Goal: Obtain resource: Download file/media

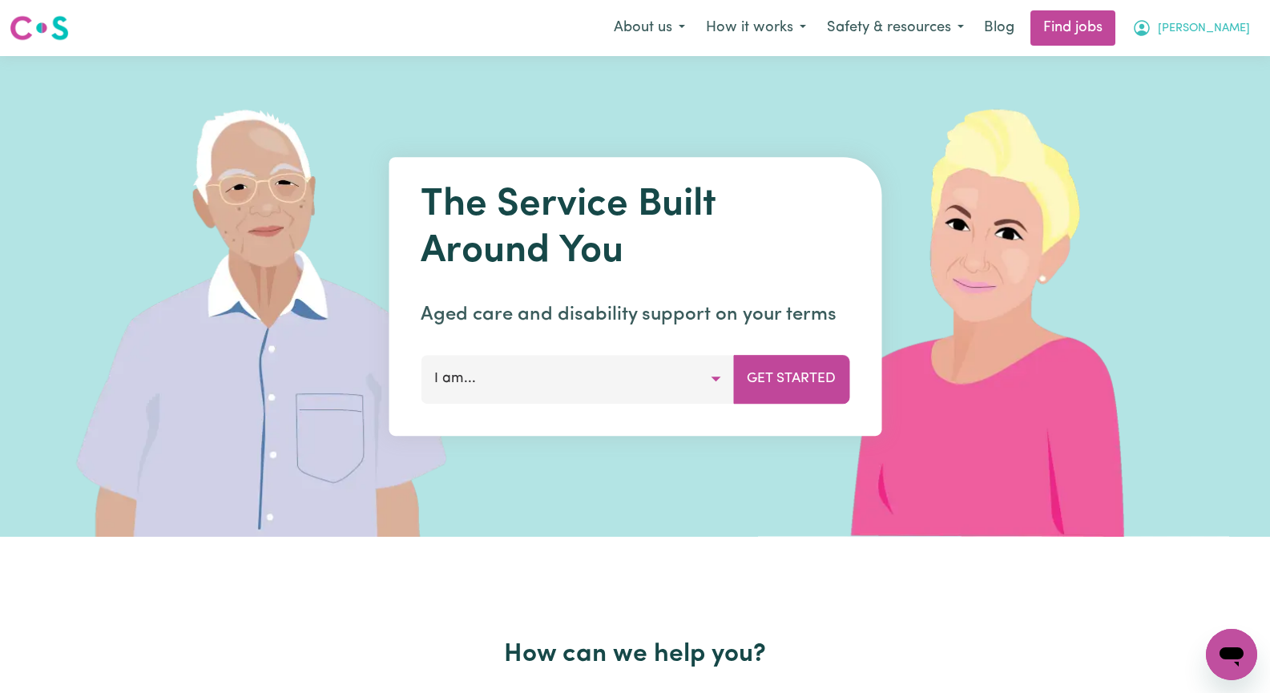
click at [1236, 30] on span "[PERSON_NAME]" at bounding box center [1204, 29] width 92 height 18
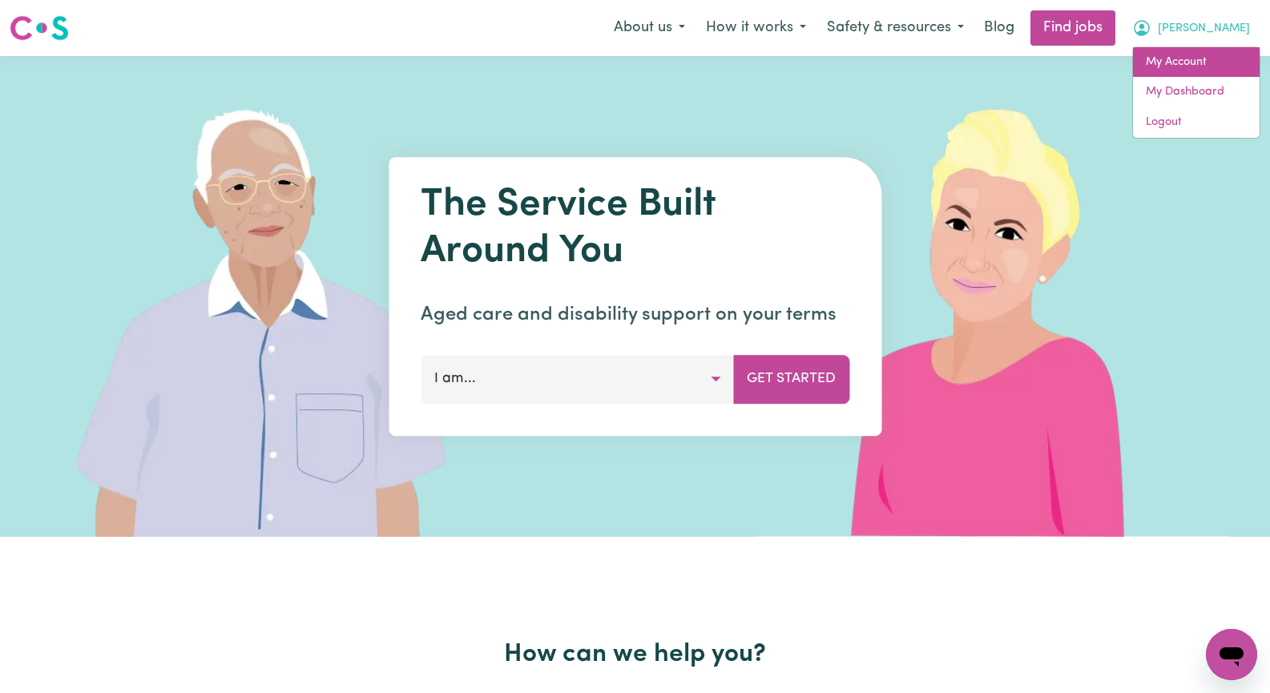
click at [1211, 62] on link "My Account" at bounding box center [1196, 62] width 127 height 30
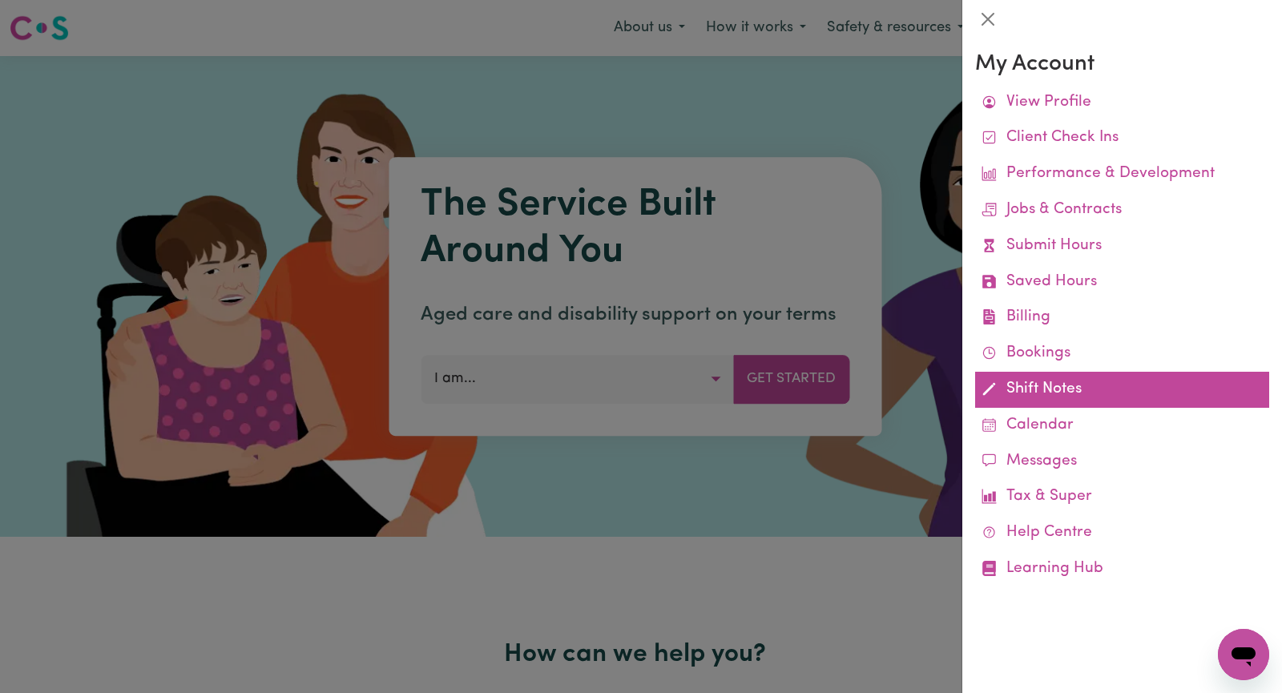
click at [1039, 395] on link "Shift Notes" at bounding box center [1122, 390] width 294 height 36
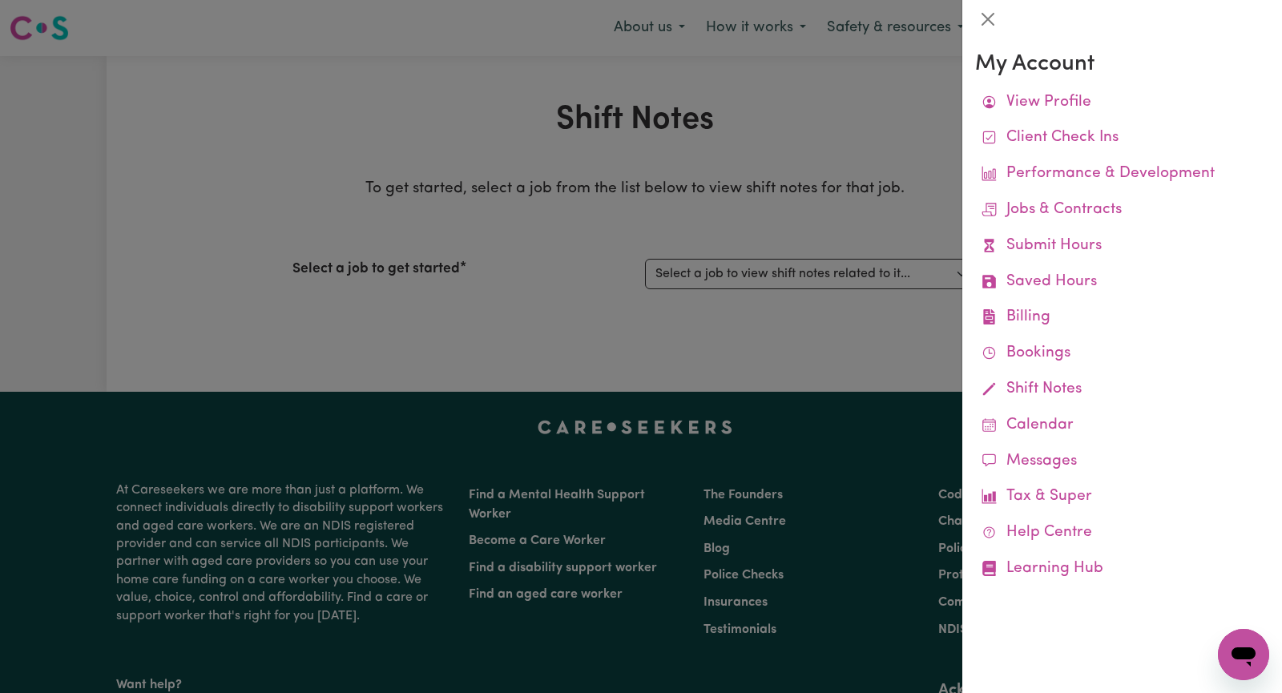
click at [840, 208] on div at bounding box center [641, 346] width 1282 height 693
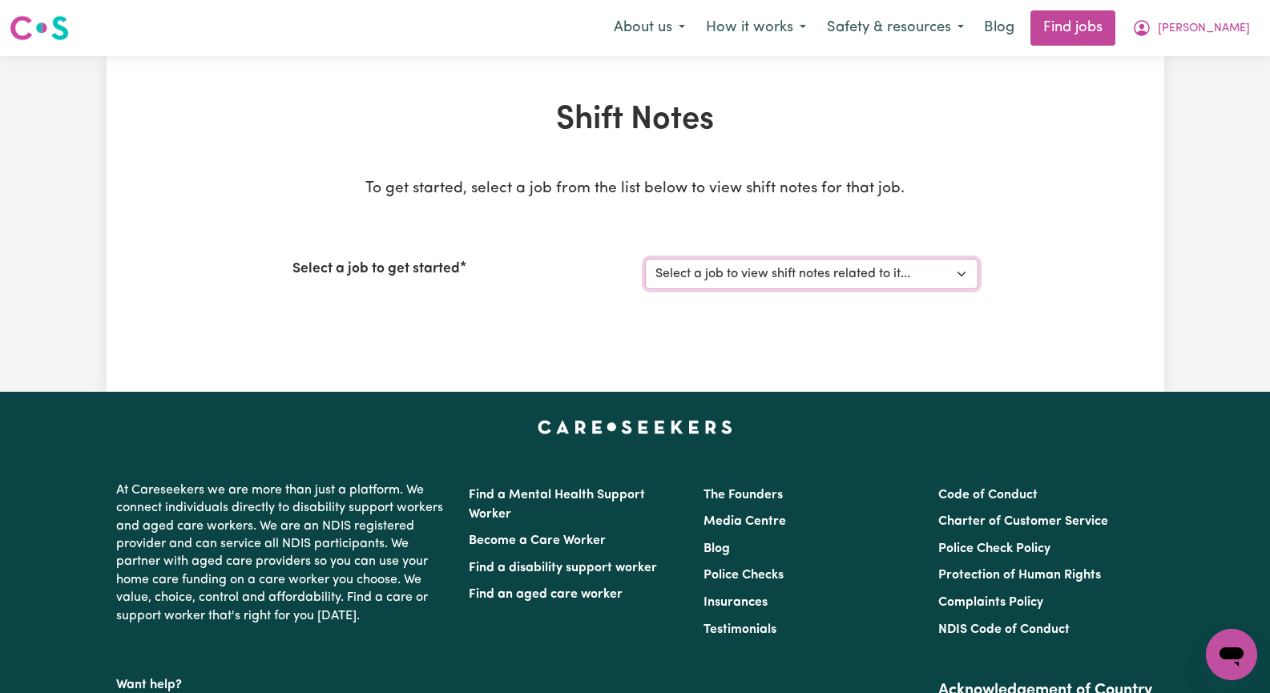
click at [964, 272] on select "Select a job to view shift notes related to it... [[PERSON_NAME]] Seeking Matur…" at bounding box center [811, 274] width 333 height 30
select select "13452"
click at [645, 259] on select "Select a job to view shift notes related to it... [[PERSON_NAME]] Seeking Matur…" at bounding box center [811, 274] width 333 height 30
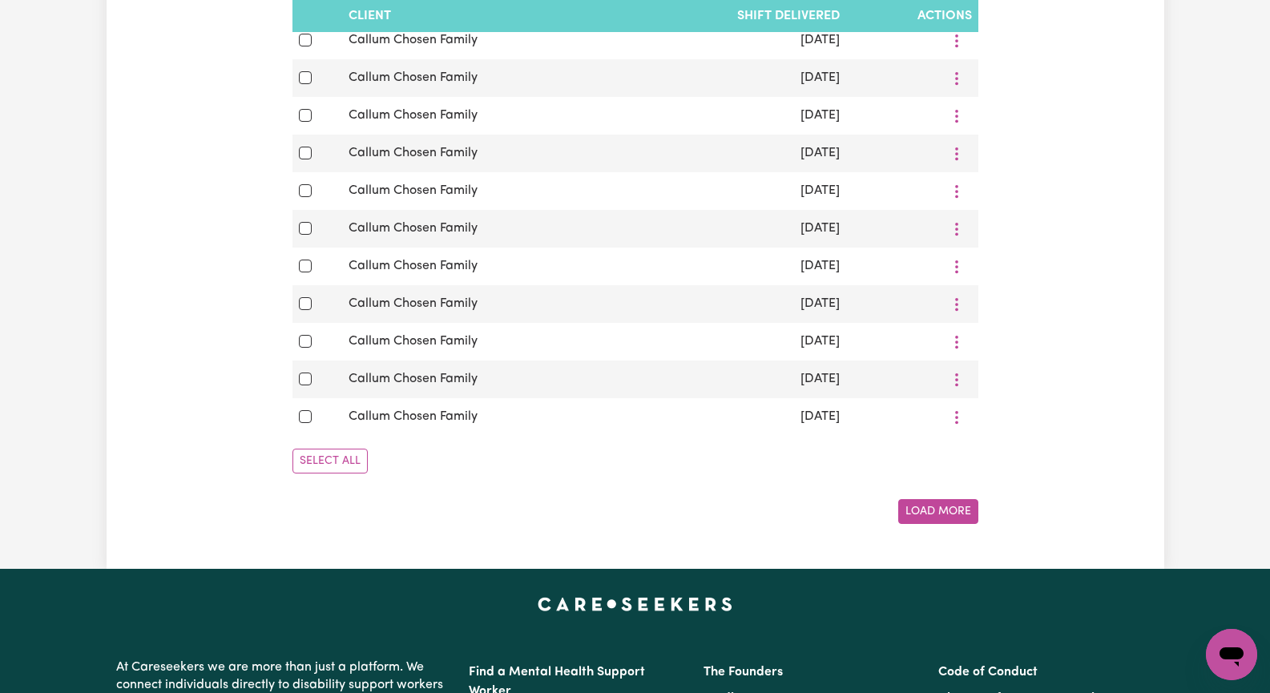
scroll to position [1042, 0]
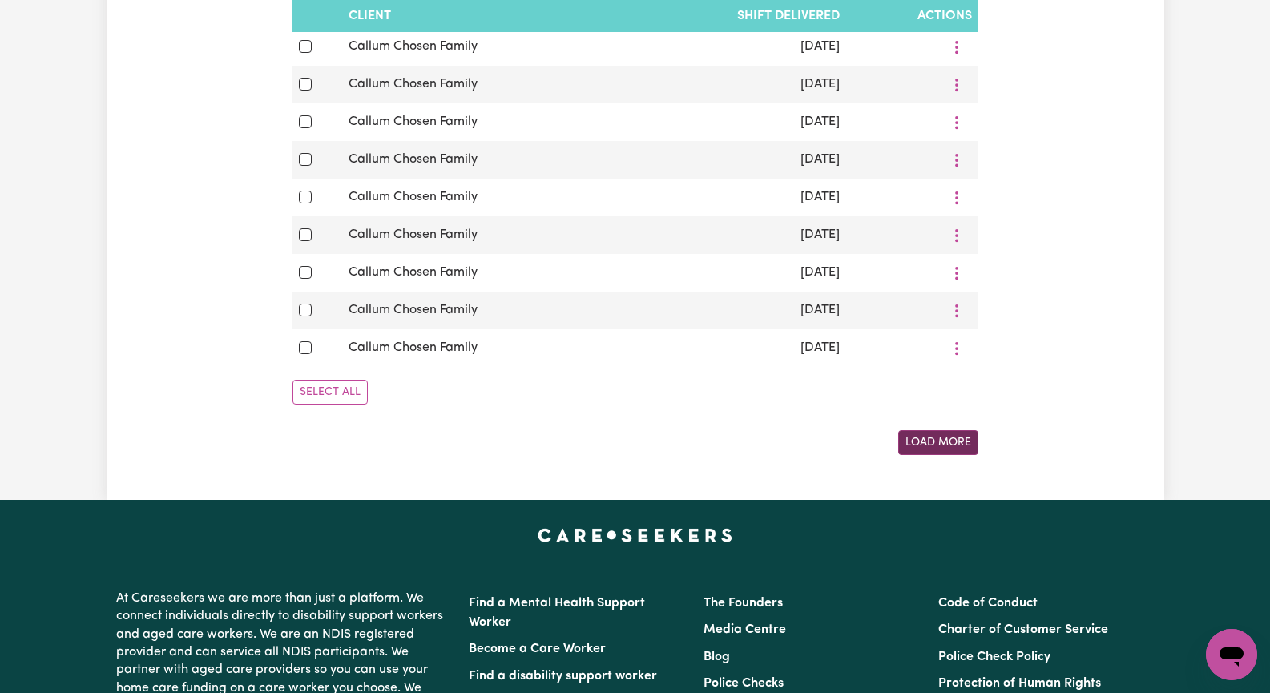
click at [954, 455] on button "Load More" at bounding box center [938, 442] width 80 height 25
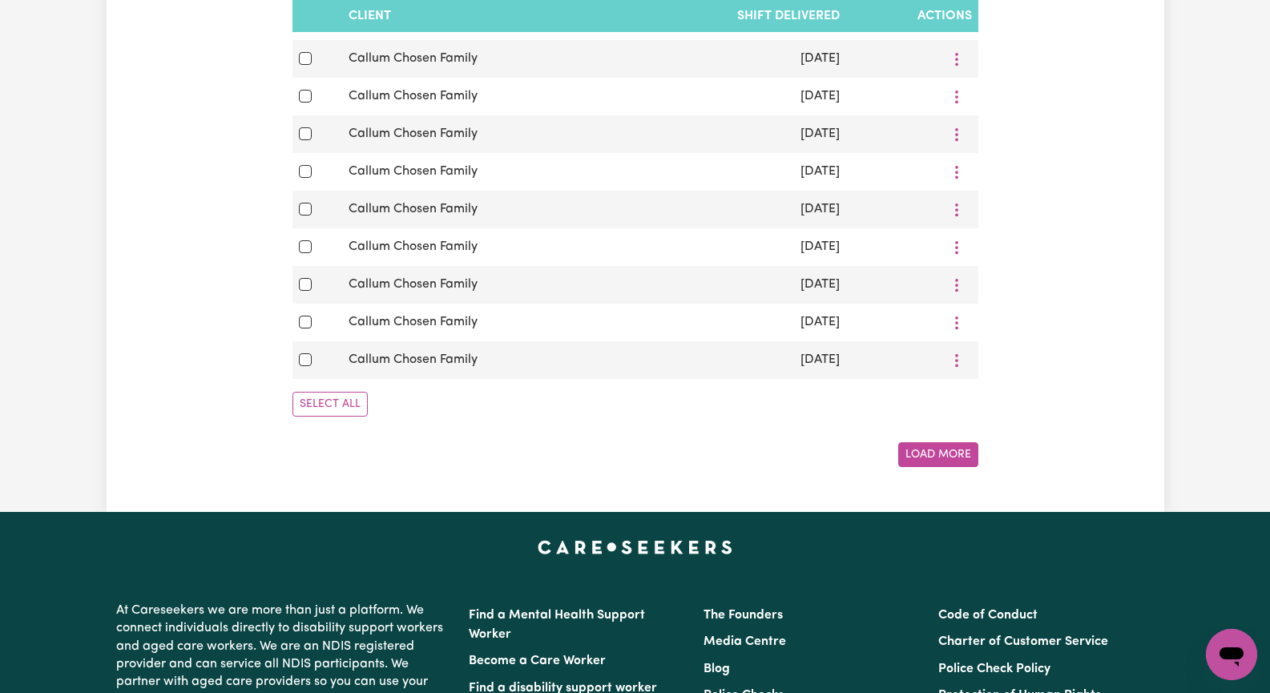
scroll to position [2004, 0]
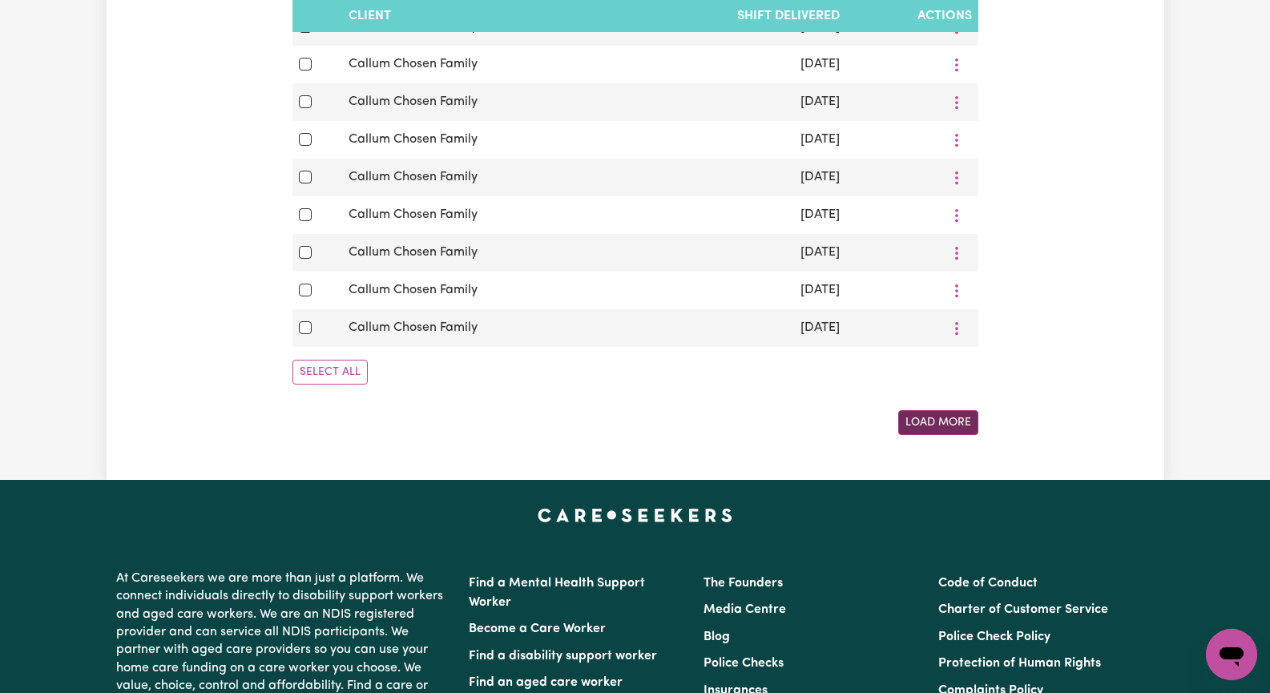
click at [942, 435] on button "Load More" at bounding box center [938, 422] width 80 height 25
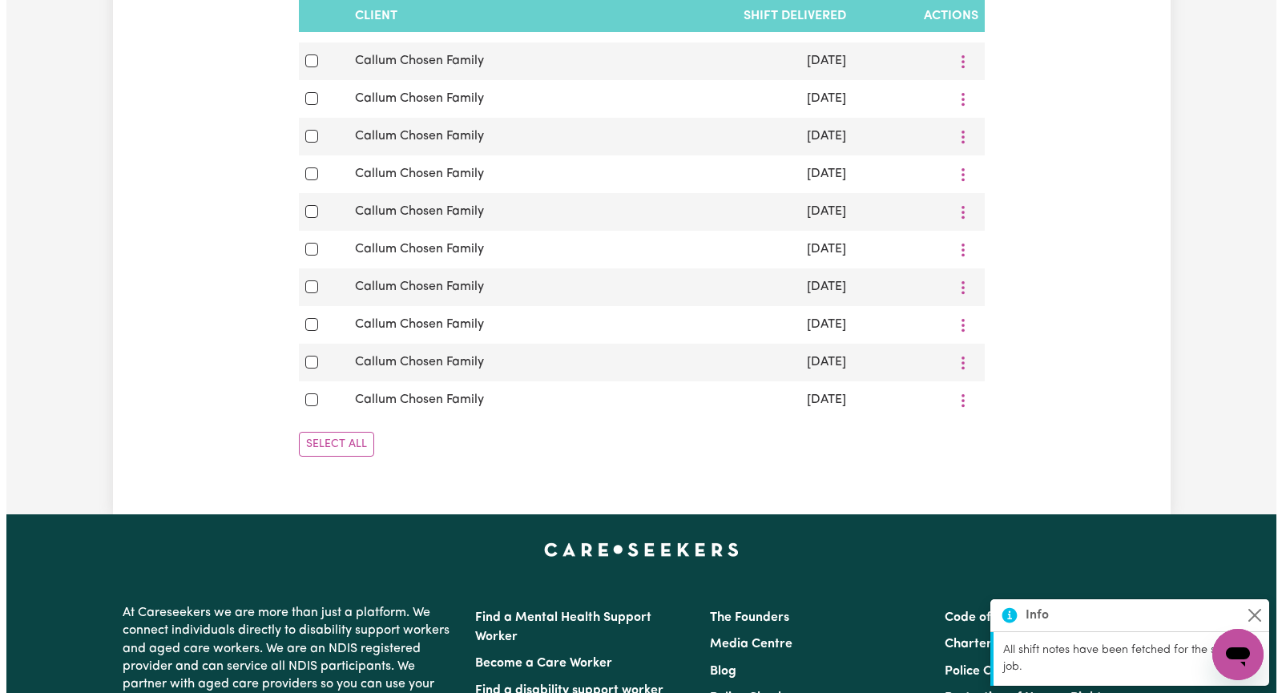
scroll to position [2885, 0]
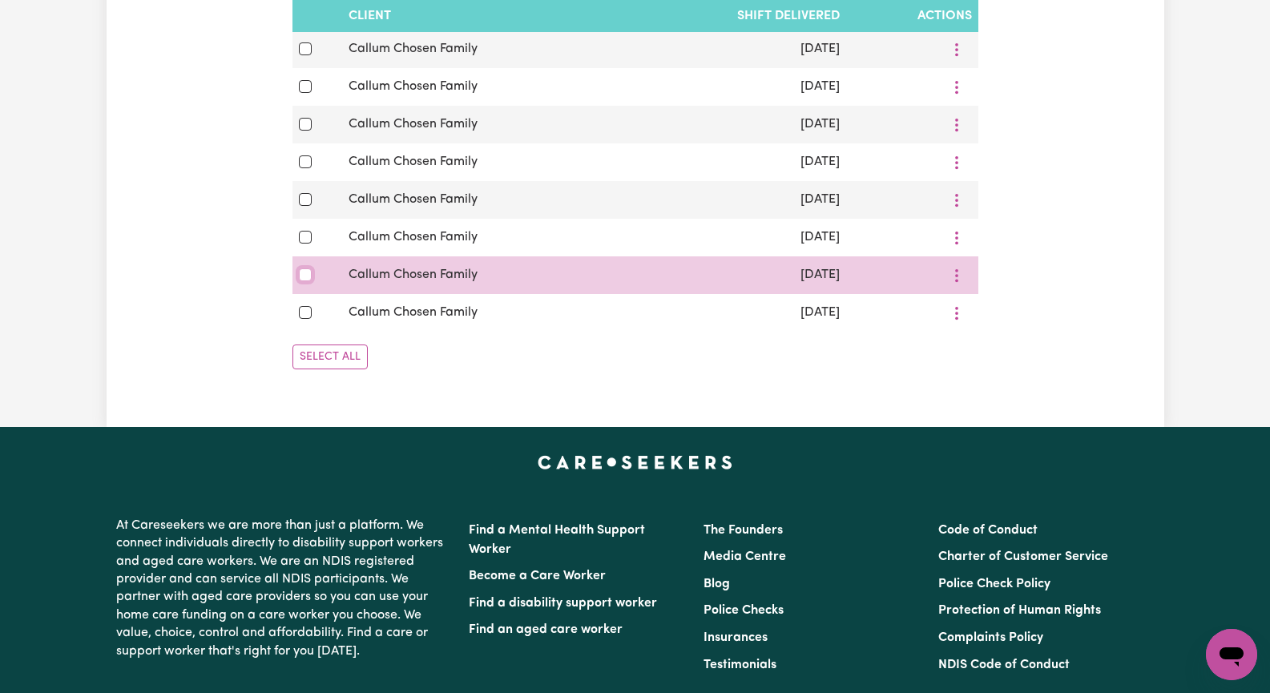
click at [311, 281] on input "checkbox" at bounding box center [305, 274] width 13 height 13
checkbox input "true"
drag, startPoint x: 305, startPoint y: 386, endPoint x: 306, endPoint y: 349, distance: 37.7
click at [305, 319] on input "checkbox" at bounding box center [305, 312] width 13 height 13
checkbox input "true"
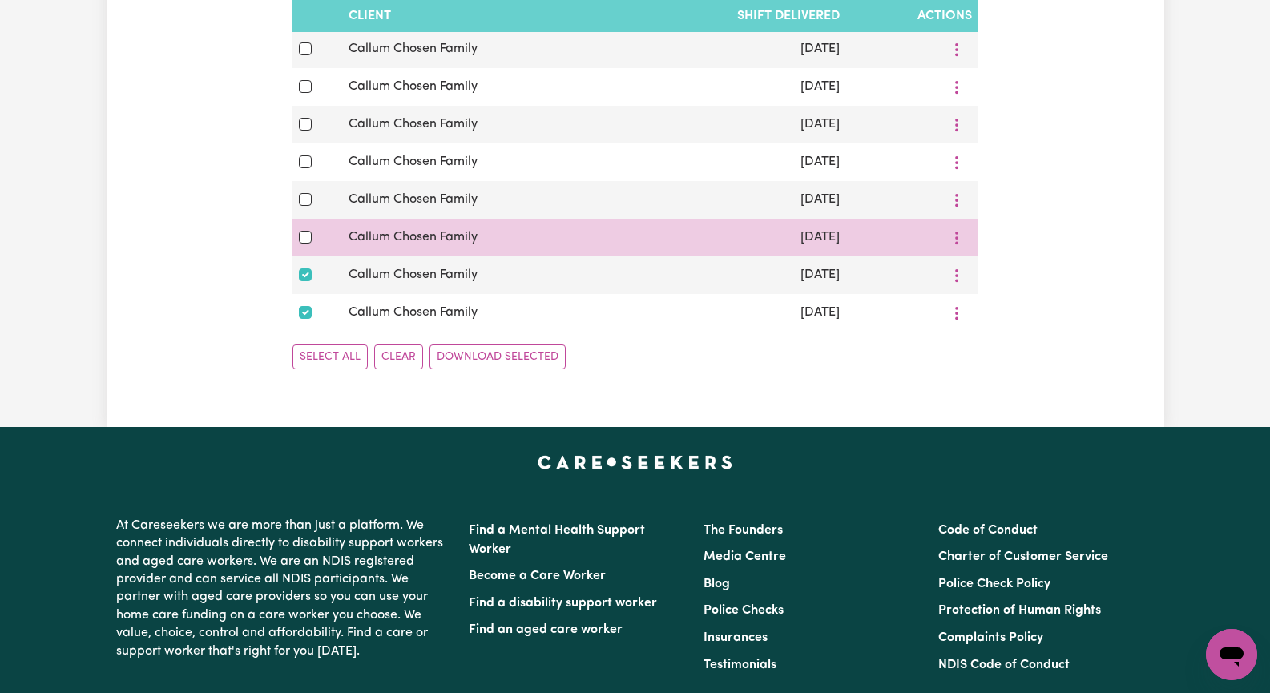
click at [298, 256] on td at bounding box center [318, 238] width 50 height 38
click at [303, 244] on input "checkbox" at bounding box center [305, 237] width 13 height 13
checkbox input "true"
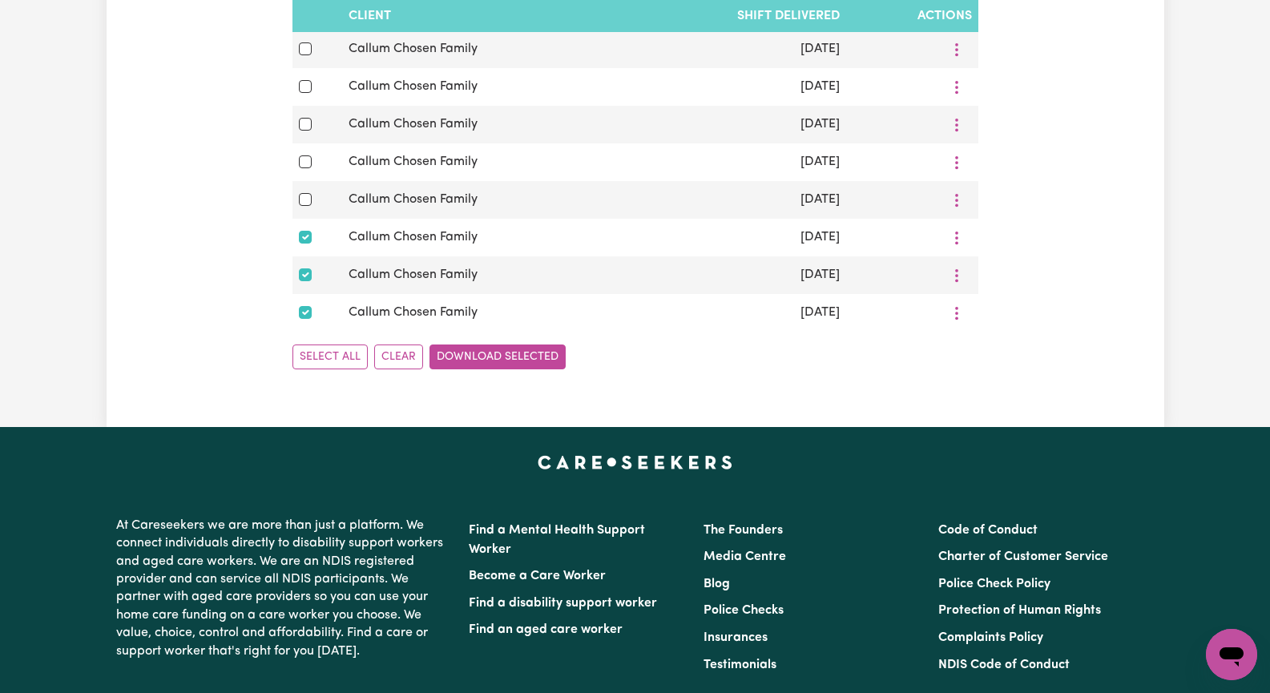
click at [531, 369] on button "Download Selected" at bounding box center [498, 357] width 136 height 25
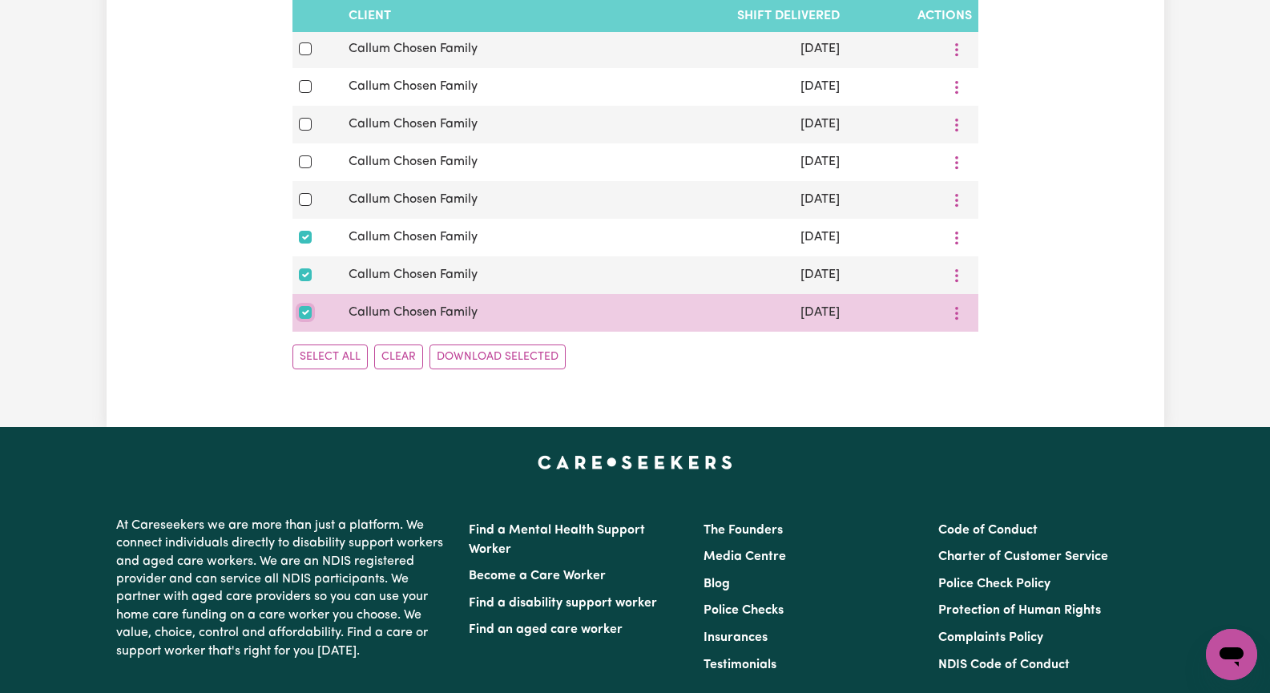
click at [307, 319] on input "checkbox" at bounding box center [305, 312] width 13 height 13
checkbox input "false"
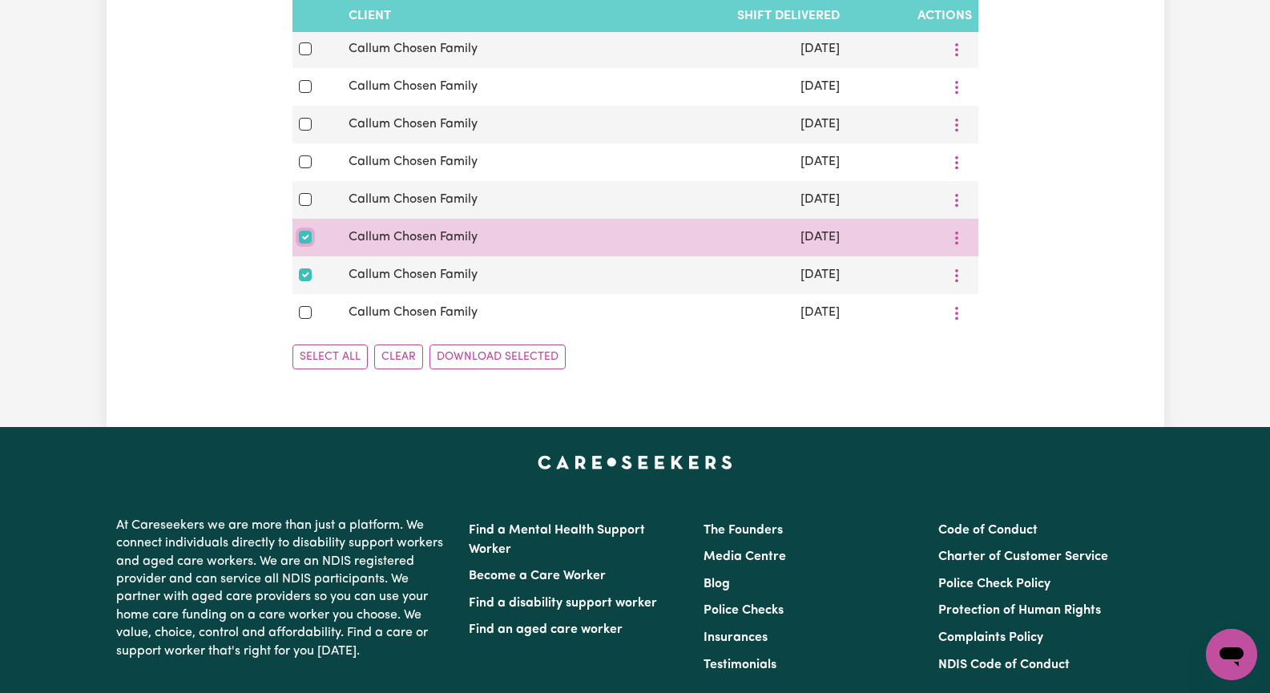
click at [300, 244] on input "checkbox" at bounding box center [305, 237] width 13 height 13
checkbox input "false"
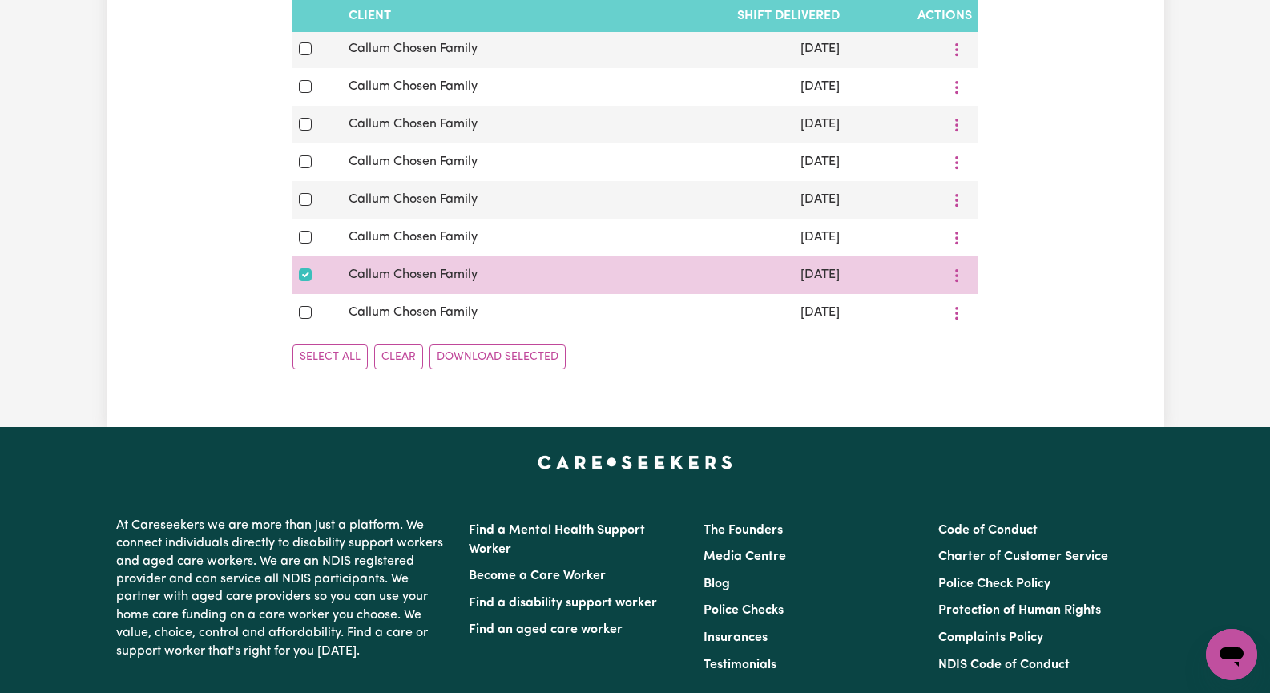
click at [377, 281] on span "Callum Chosen Family" at bounding box center [413, 274] width 129 height 13
click at [802, 294] on td "[DATE]" at bounding box center [733, 275] width 226 height 38
click at [966, 323] on span at bounding box center [960, 313] width 13 height 19
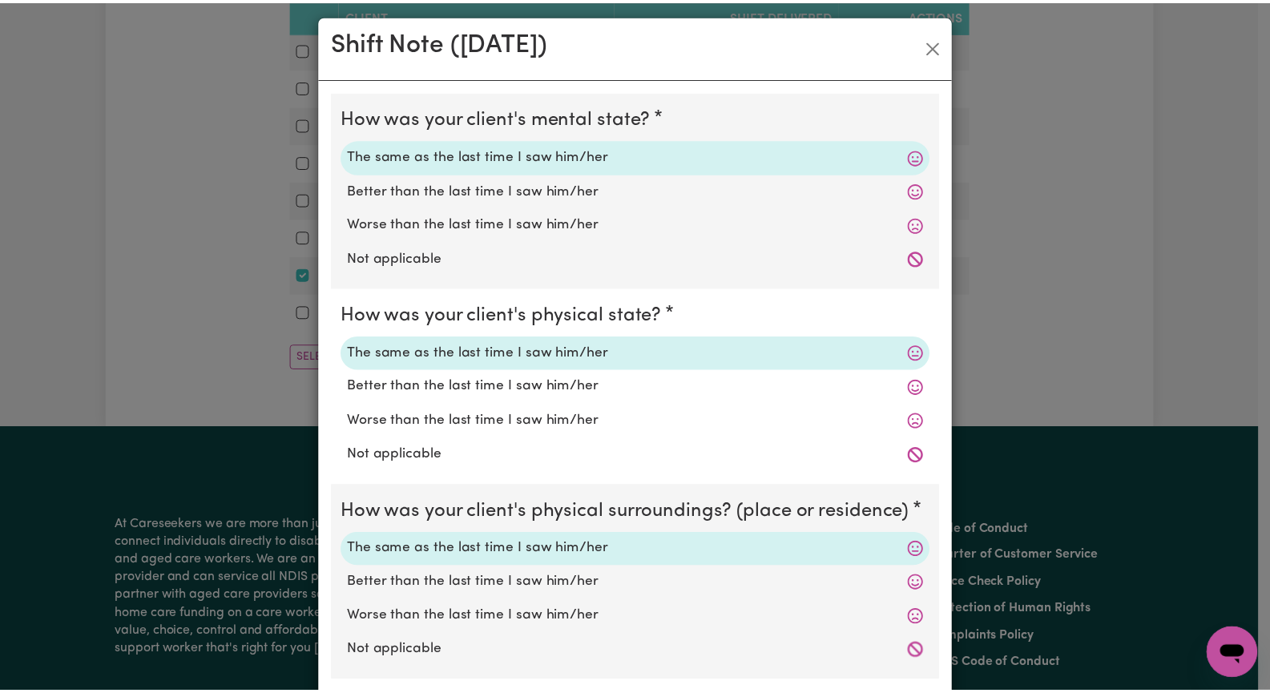
scroll to position [0, 0]
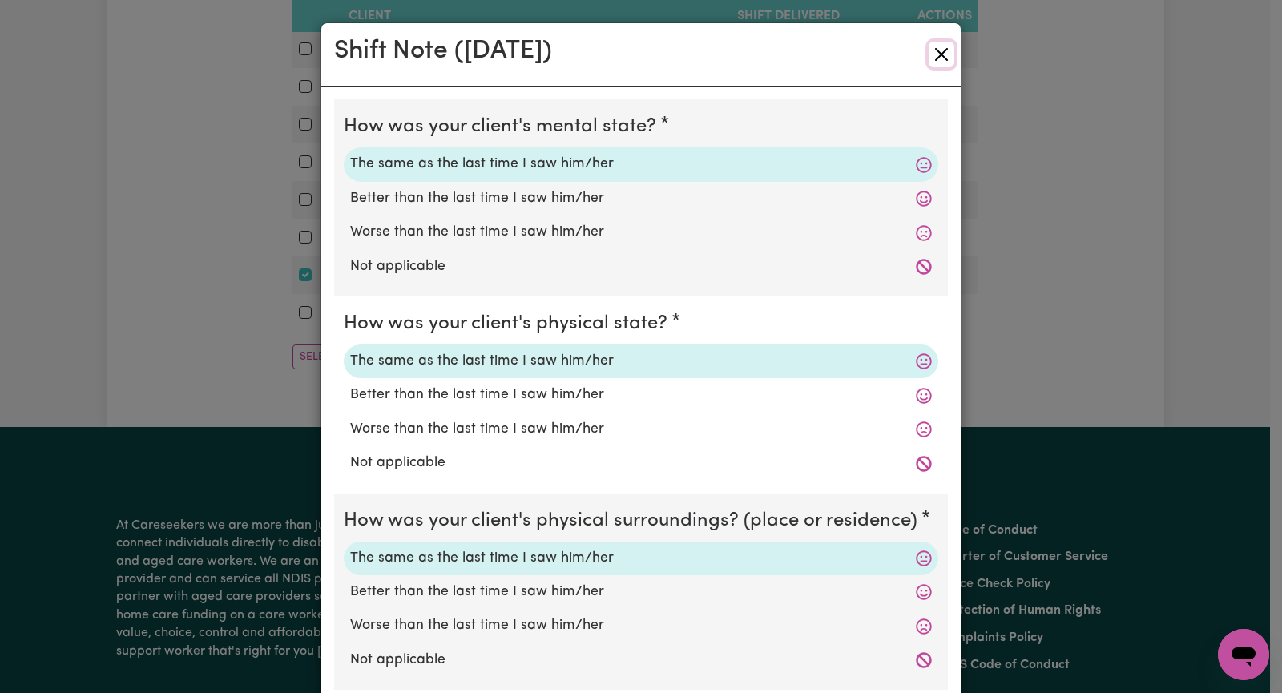
click at [930, 51] on button "Close" at bounding box center [942, 55] width 26 height 26
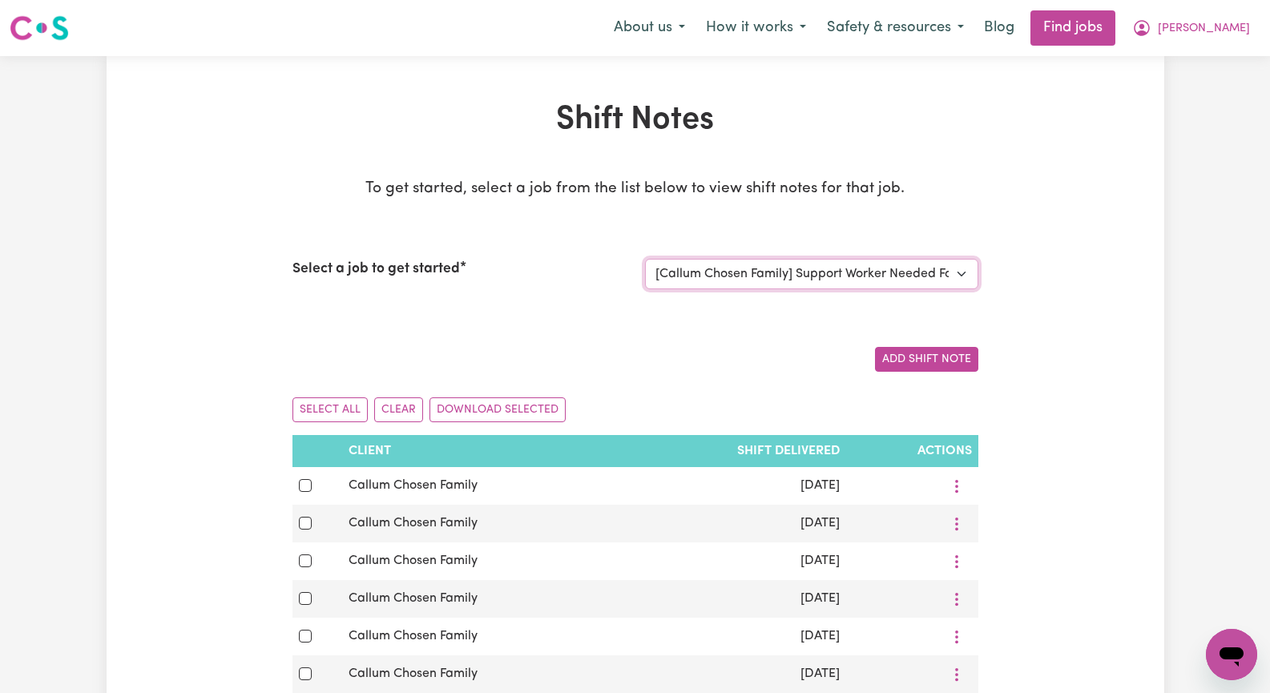
click at [958, 271] on select "Select a job to view shift notes related to it... [[PERSON_NAME]] Seeking Matur…" at bounding box center [811, 274] width 333 height 30
select select "14221"
click at [645, 259] on select "Select a job to view shift notes related to it... [[PERSON_NAME]] Seeking Matur…" at bounding box center [811, 274] width 333 height 30
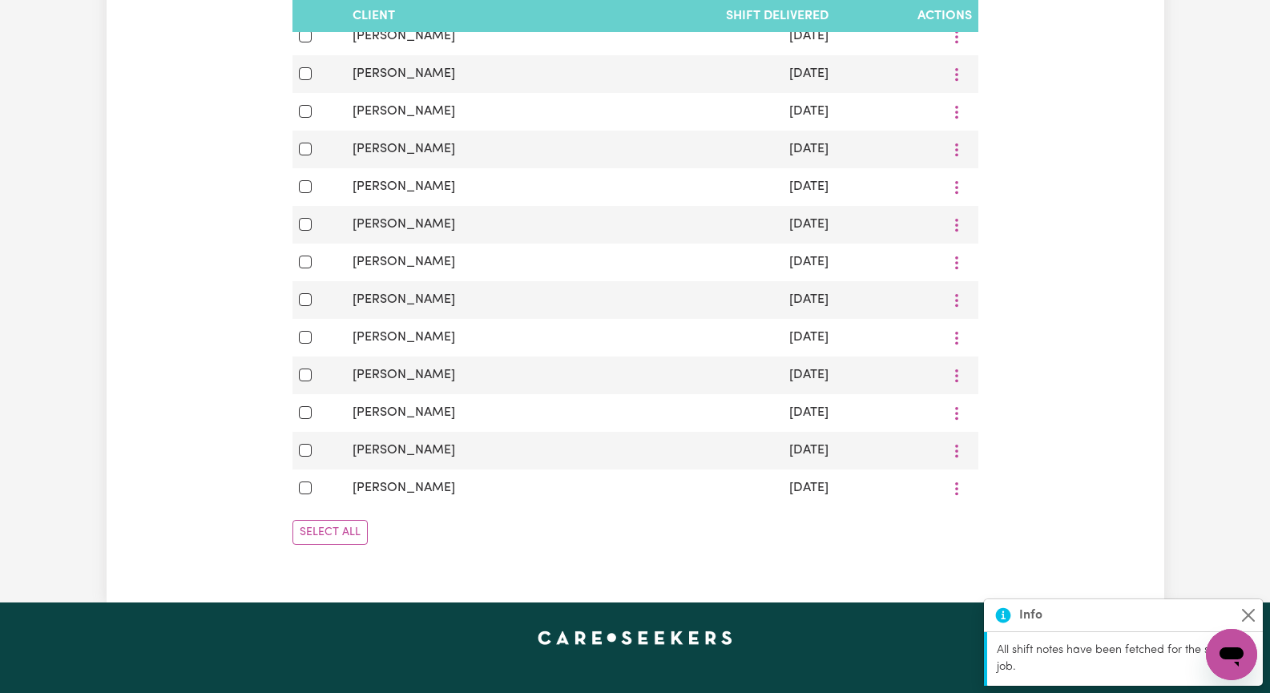
scroll to position [561, 0]
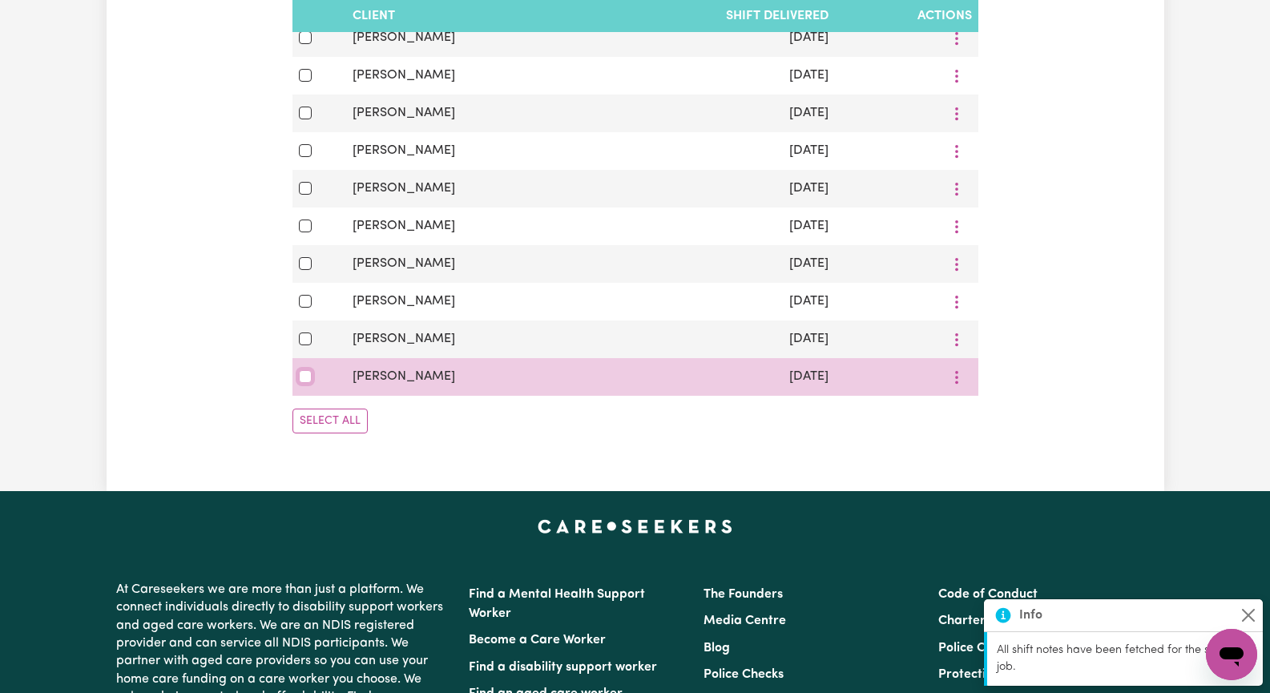
click at [304, 383] on input "checkbox" at bounding box center [305, 376] width 13 height 13
checkbox input "true"
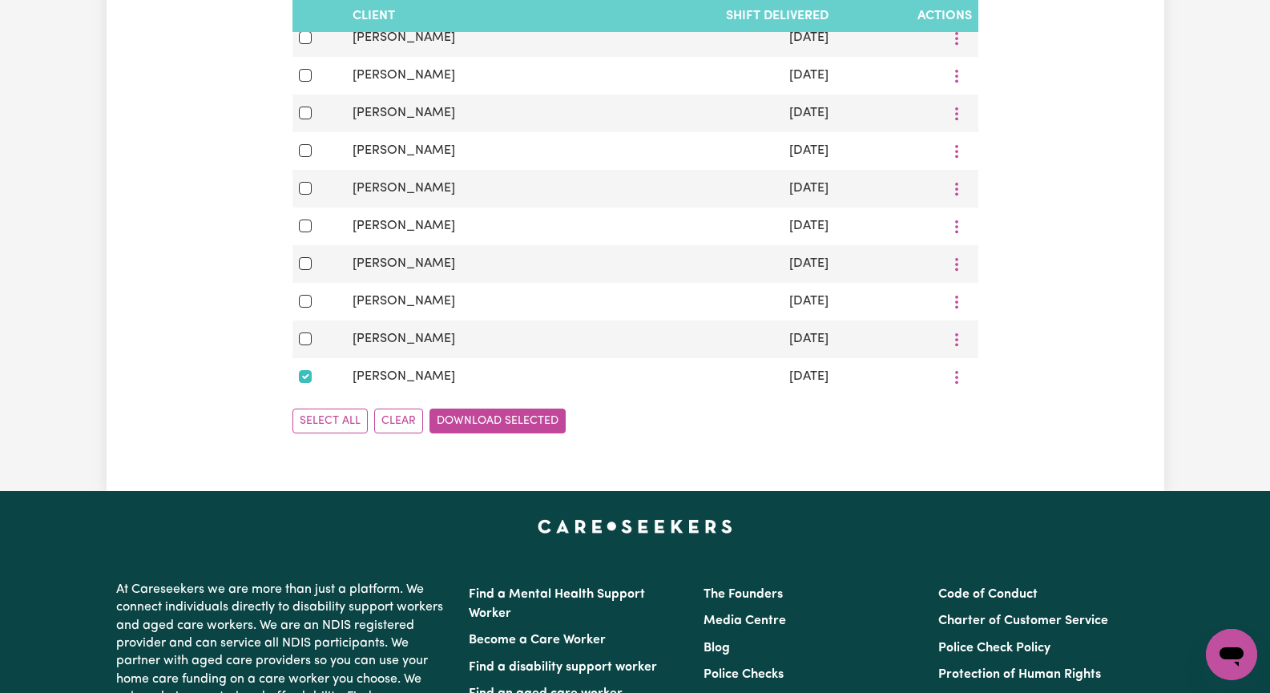
click at [466, 431] on button "Download Selected" at bounding box center [498, 421] width 136 height 25
